Goal: Task Accomplishment & Management: Manage account settings

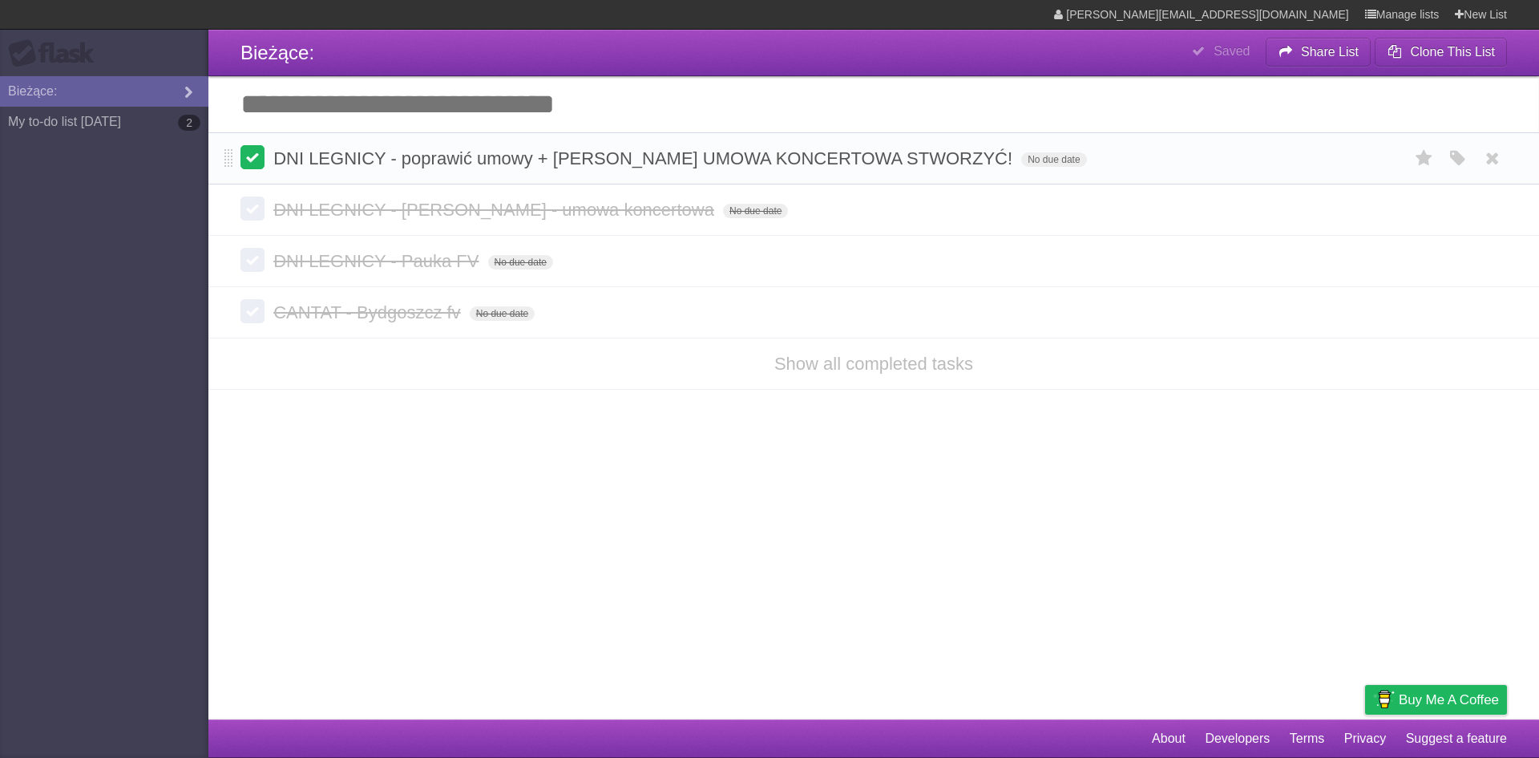
click at [257, 157] on label at bounding box center [252, 157] width 24 height 24
click at [123, 127] on link "My to-do list [DATE] 2" at bounding box center [104, 122] width 208 height 30
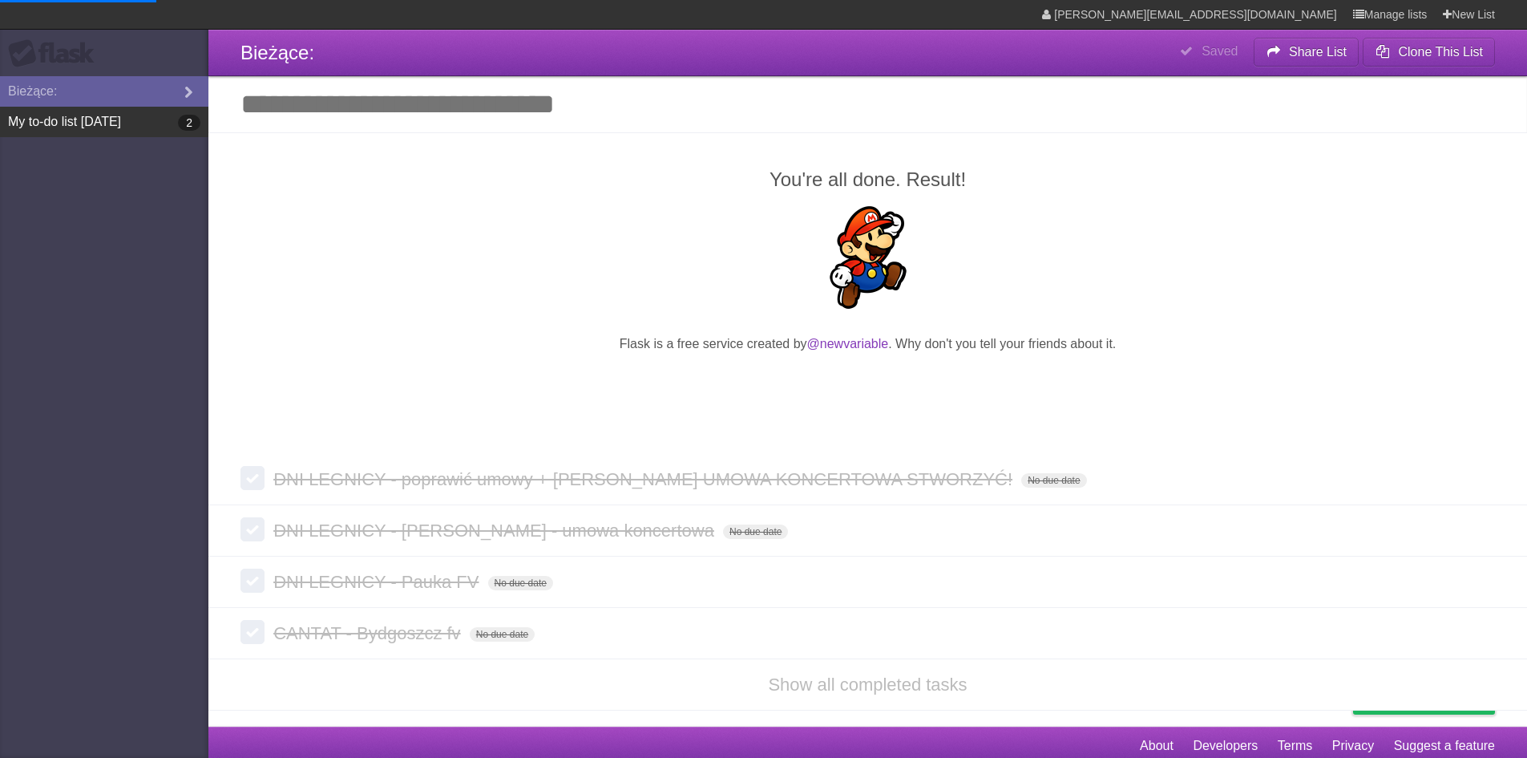
click at [123, 127] on link "My to-do list [DATE] 2" at bounding box center [104, 122] width 208 height 30
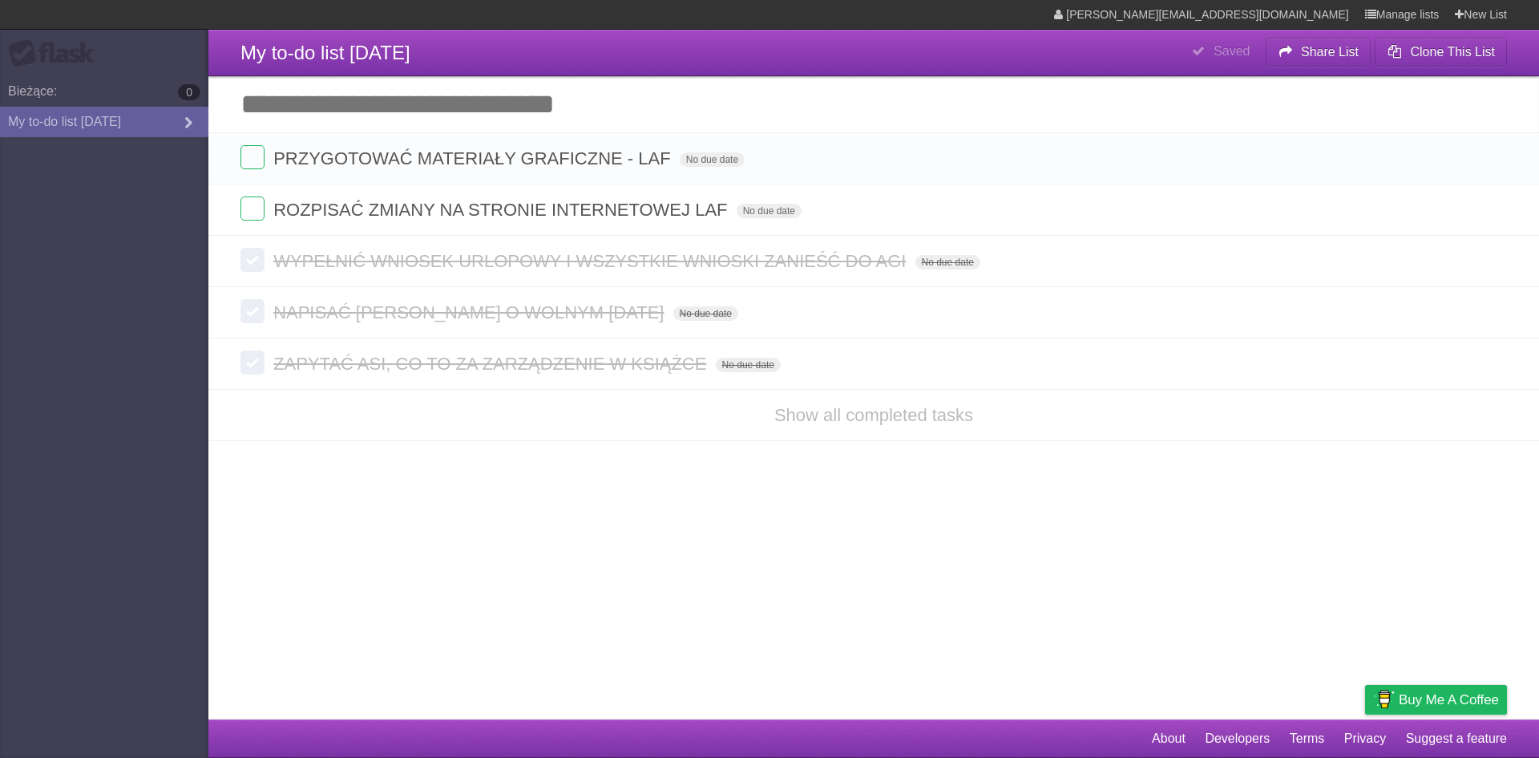
click at [147, 119] on link "My to-do list [DATE]" at bounding box center [104, 122] width 208 height 30
click at [247, 151] on label at bounding box center [252, 157] width 24 height 24
click at [253, 200] on label at bounding box center [252, 208] width 24 height 24
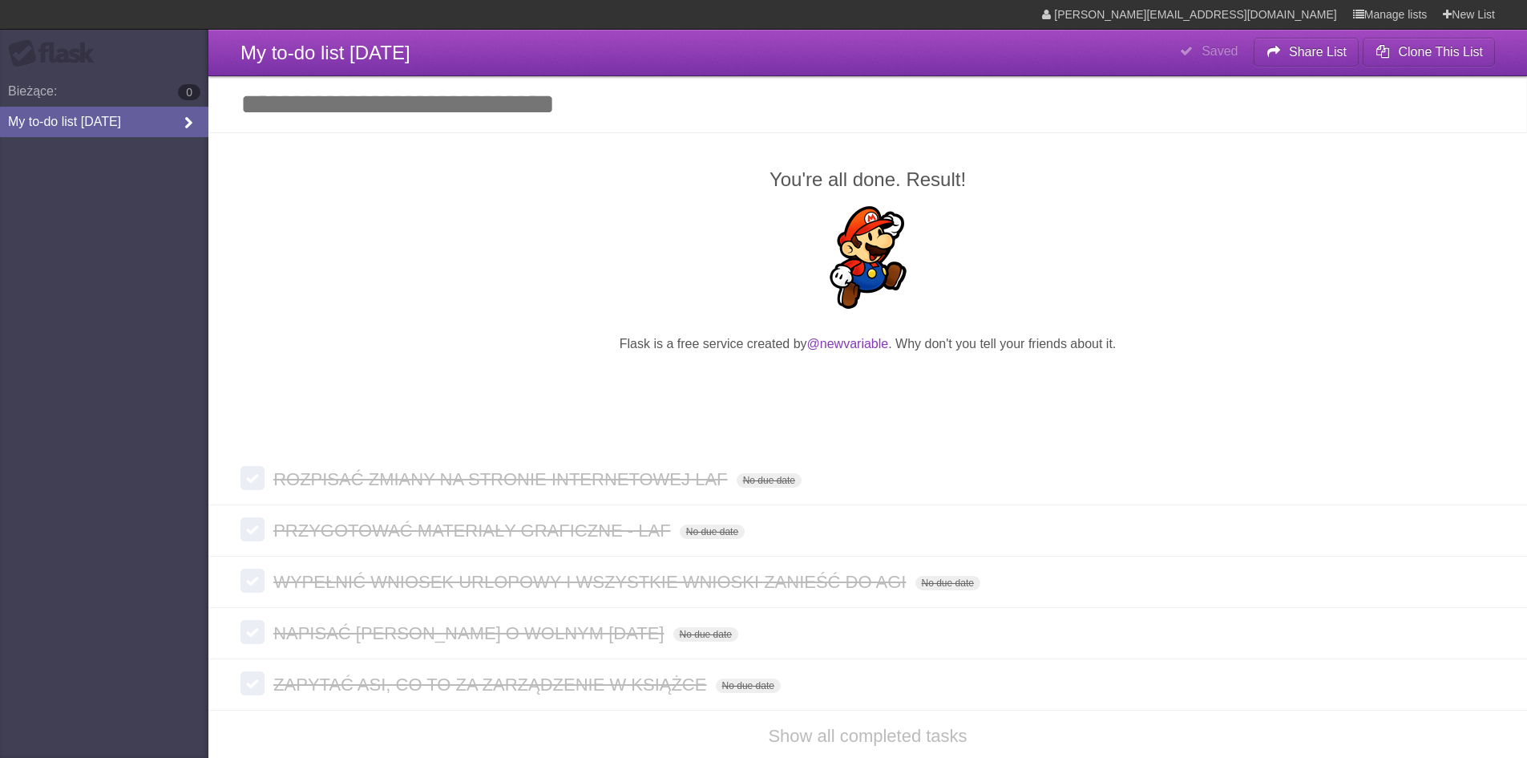
click at [183, 123] on icon at bounding box center [188, 124] width 24 height 18
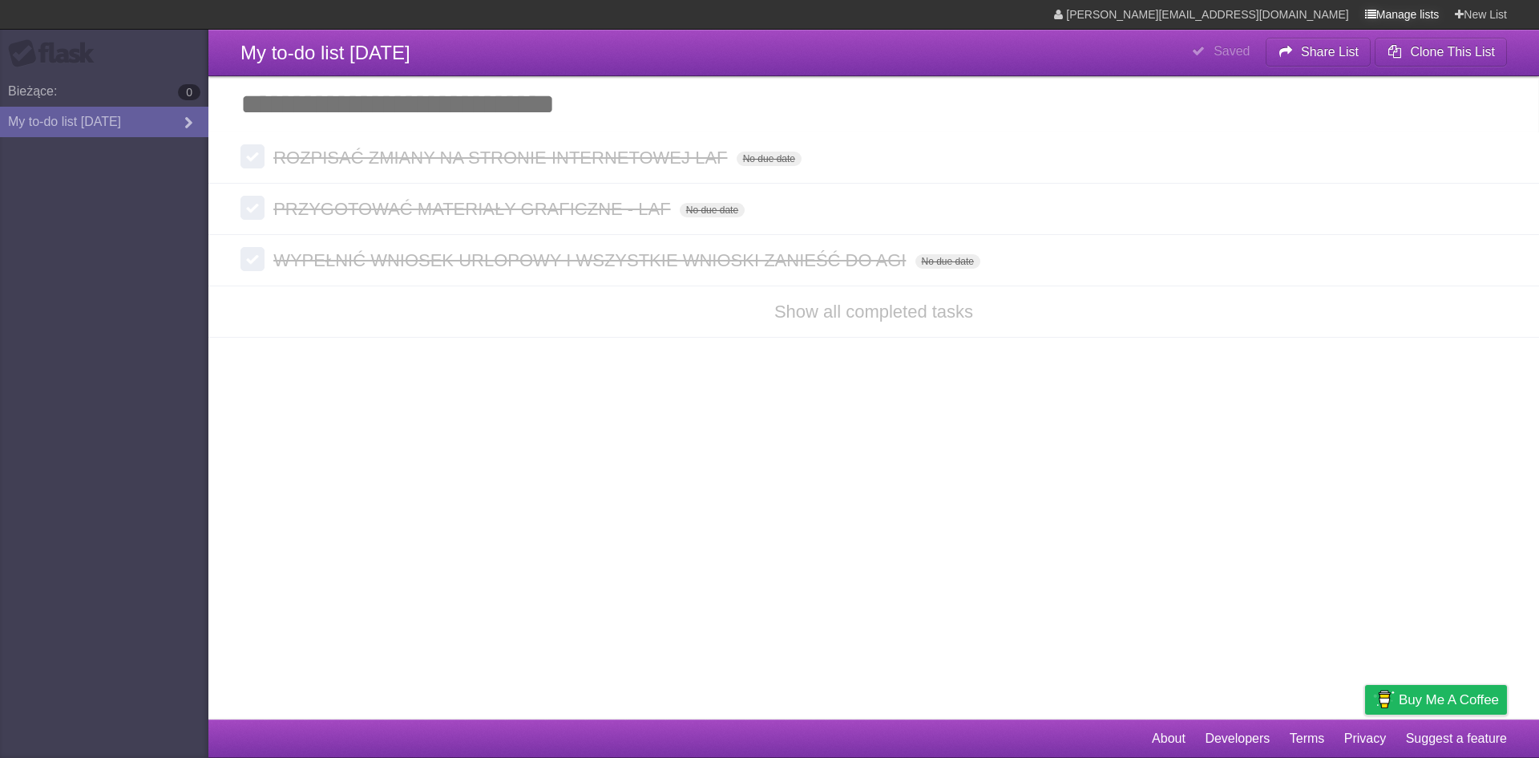
click at [1396, 10] on link "Manage lists" at bounding box center [1402, 14] width 75 height 29
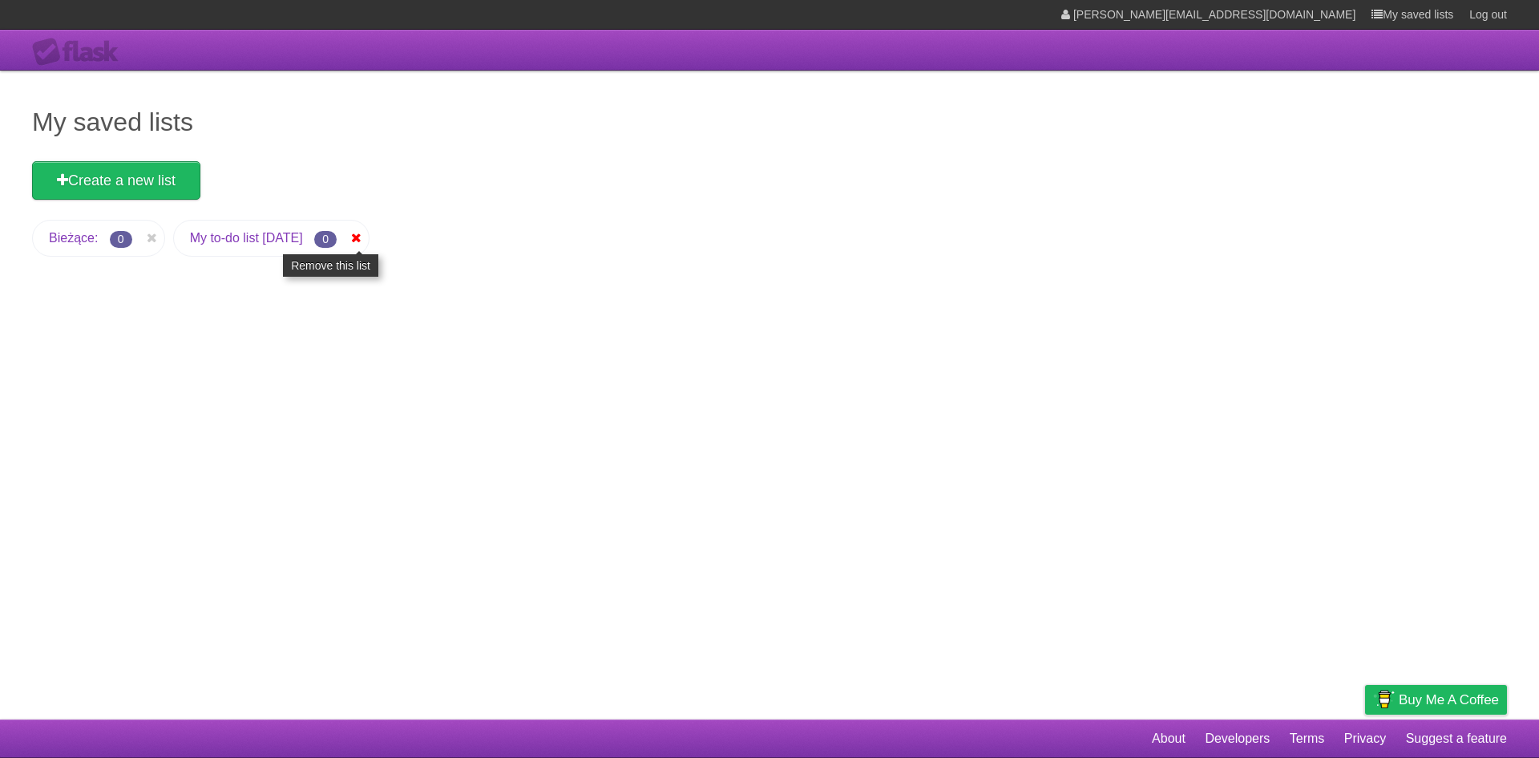
click at [365, 242] on icon at bounding box center [357, 237] width 16 height 19
